Goal: Transaction & Acquisition: Purchase product/service

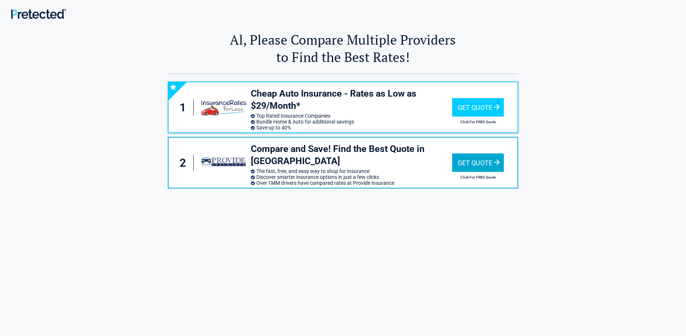
click at [473, 160] on div "Get Quote" at bounding box center [478, 162] width 52 height 18
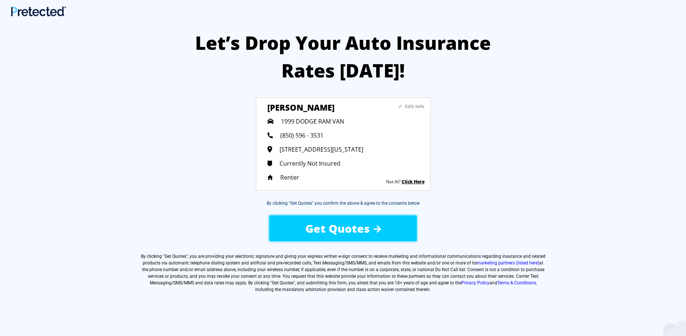
click at [358, 232] on span "Get Quotes" at bounding box center [337, 228] width 65 height 15
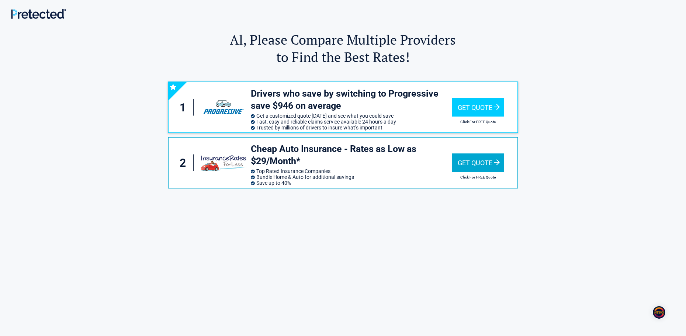
click at [490, 161] on div "Get Quote" at bounding box center [478, 162] width 52 height 18
